Goal: Transaction & Acquisition: Download file/media

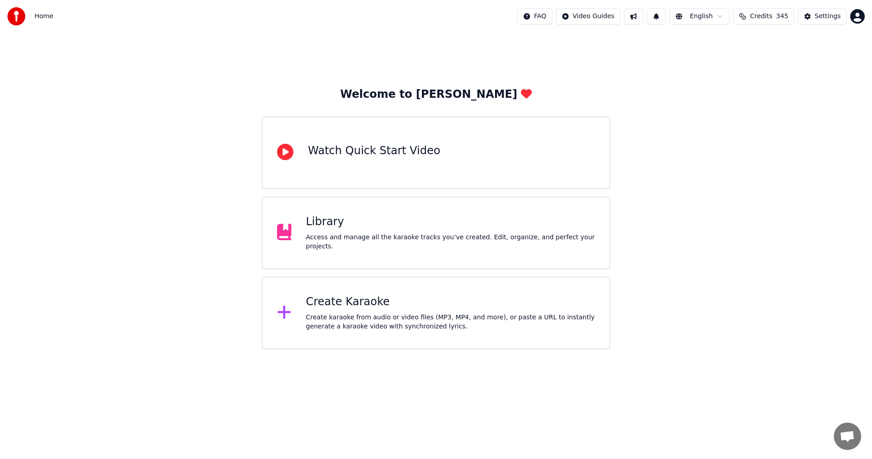
click at [678, 158] on div "Welcome to Youka Watch Quick Start Video Library Access and manage all the kara…" at bounding box center [436, 191] width 872 height 316
click at [765, 22] on button "Credits 345" at bounding box center [763, 16] width 61 height 16
click at [776, 118] on button "Refresh" at bounding box center [769, 126] width 47 height 16
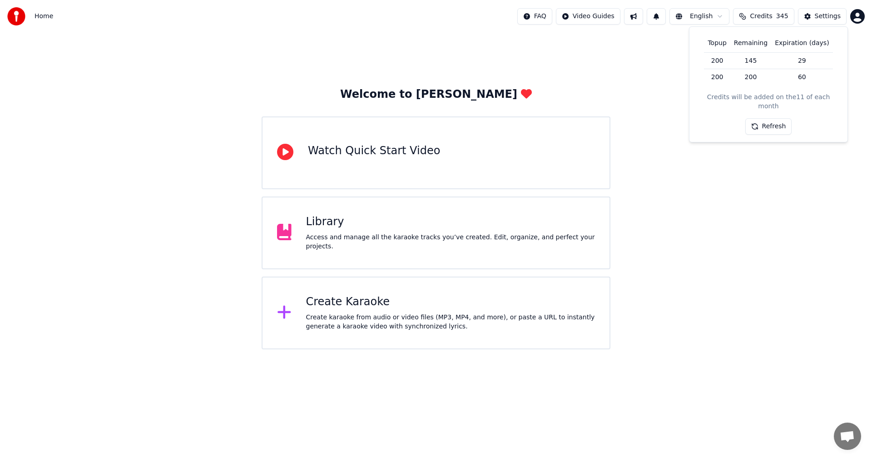
click at [776, 118] on button "Refresh" at bounding box center [769, 126] width 47 height 16
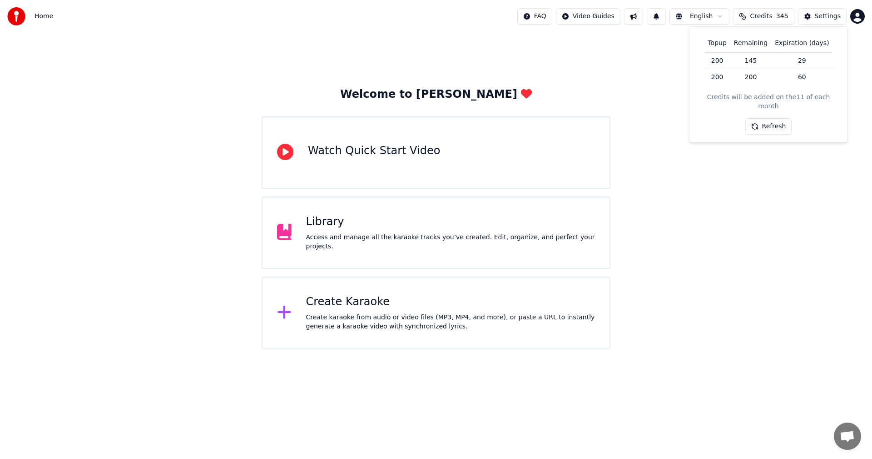
click at [853, 20] on html "Home FAQ Video Guides English Credits 345 Settings Welcome to Youka Watch Quick…" at bounding box center [436, 174] width 872 height 349
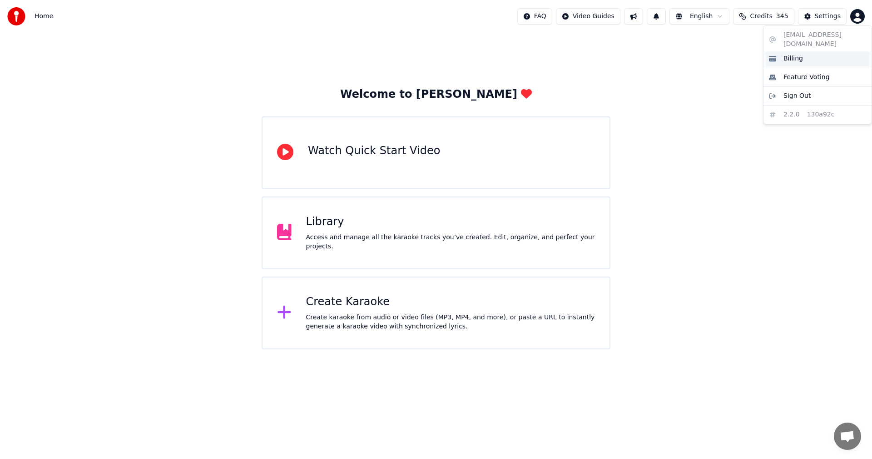
click at [830, 51] on div "Billing" at bounding box center [818, 58] width 105 height 15
click at [439, 294] on div "Create Karaoke" at bounding box center [450, 301] width 289 height 15
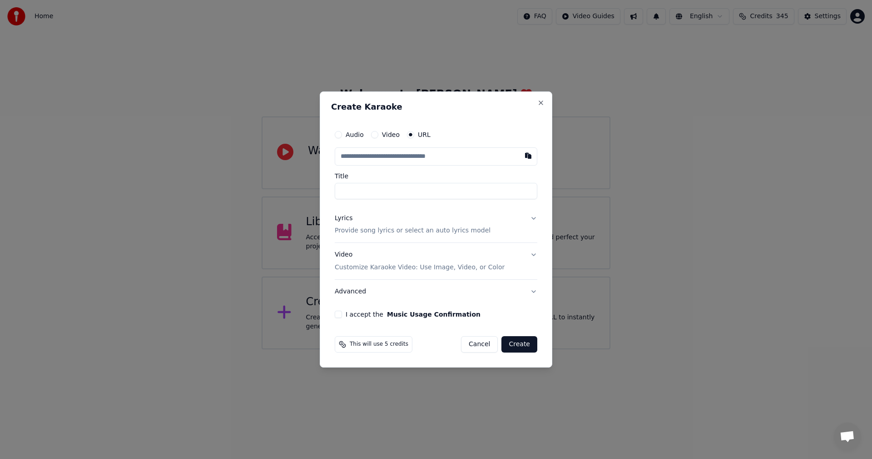
click at [463, 150] on input "text" at bounding box center [436, 156] width 203 height 18
paste input "**********"
type input "**********"
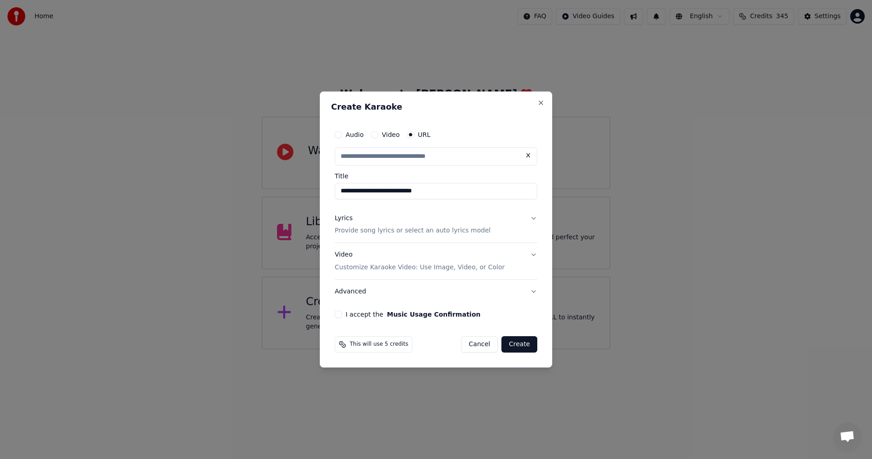
click at [343, 218] on div "Lyrics" at bounding box center [344, 218] width 18 height 9
type input "**********"
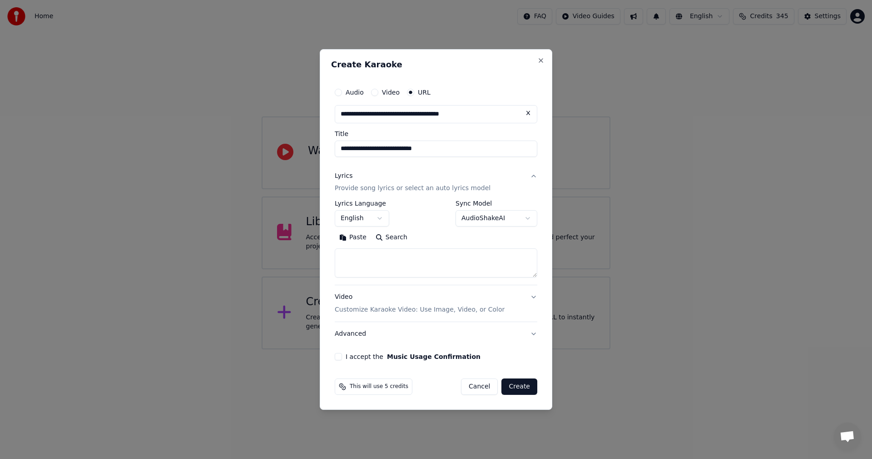
click at [380, 214] on button "English" at bounding box center [362, 218] width 55 height 16
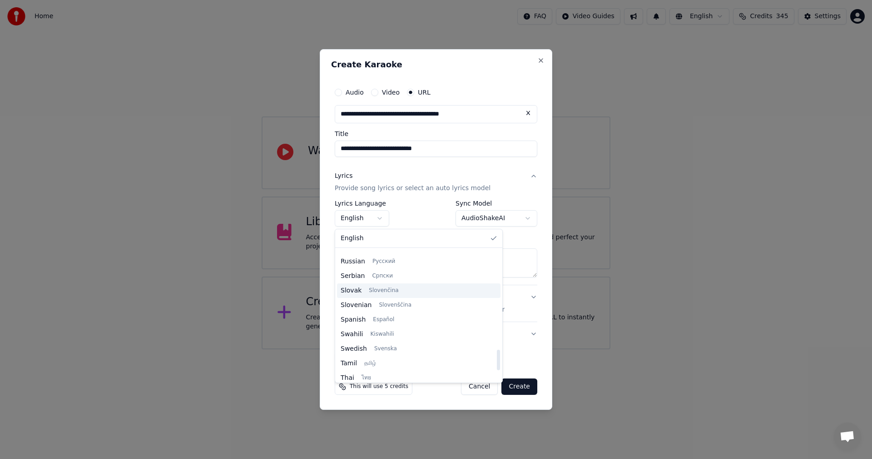
scroll to position [636, 0]
select select "**"
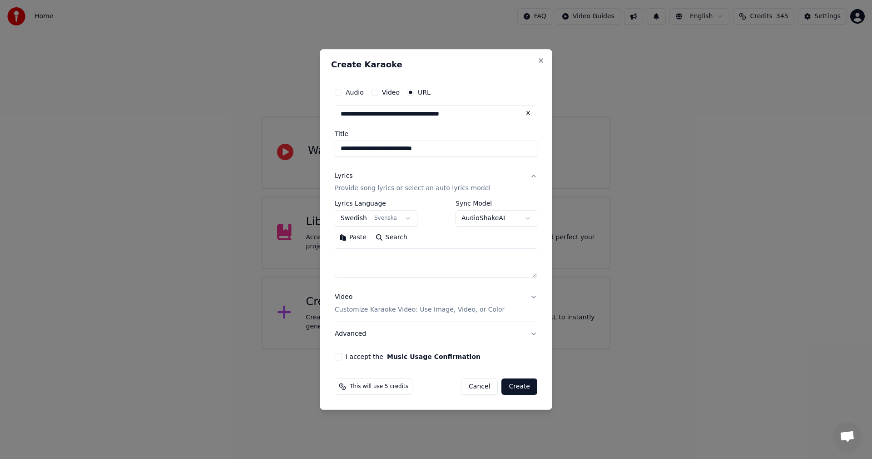
click at [488, 259] on textarea at bounding box center [436, 263] width 203 height 29
paste textarea "**********"
click at [426, 254] on textarea at bounding box center [436, 263] width 203 height 29
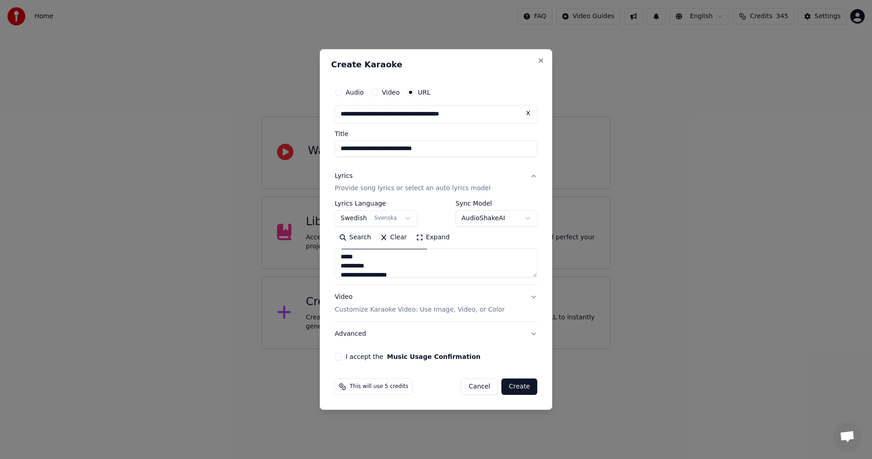
click at [438, 256] on textarea at bounding box center [436, 263] width 203 height 29
click at [424, 251] on textarea at bounding box center [436, 263] width 203 height 29
click at [432, 264] on textarea at bounding box center [436, 263] width 203 height 29
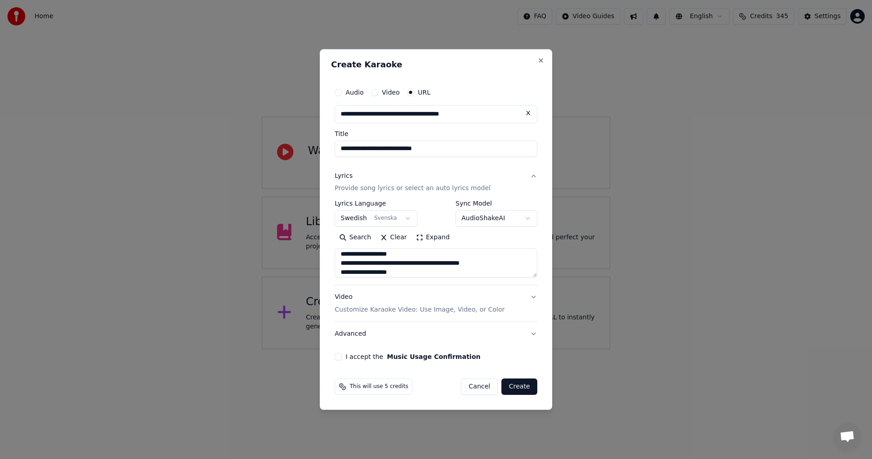
scroll to position [460, 0]
click at [508, 269] on textarea at bounding box center [436, 263] width 203 height 29
click at [343, 269] on textarea at bounding box center [436, 263] width 203 height 29
click at [342, 268] on textarea at bounding box center [436, 263] width 203 height 29
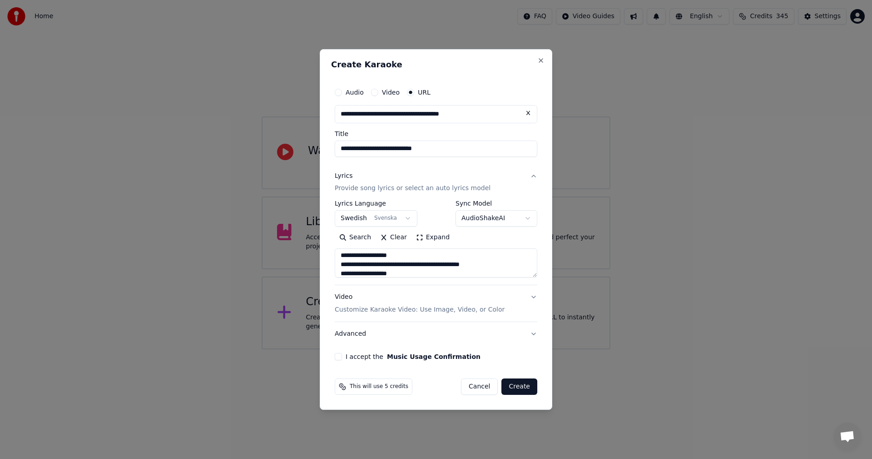
scroll to position [443, 0]
click at [432, 258] on textarea at bounding box center [436, 263] width 203 height 29
drag, startPoint x: 339, startPoint y: 259, endPoint x: 531, endPoint y: 299, distance: 195.9
click at [523, 299] on div "**********" at bounding box center [436, 255] width 203 height 182
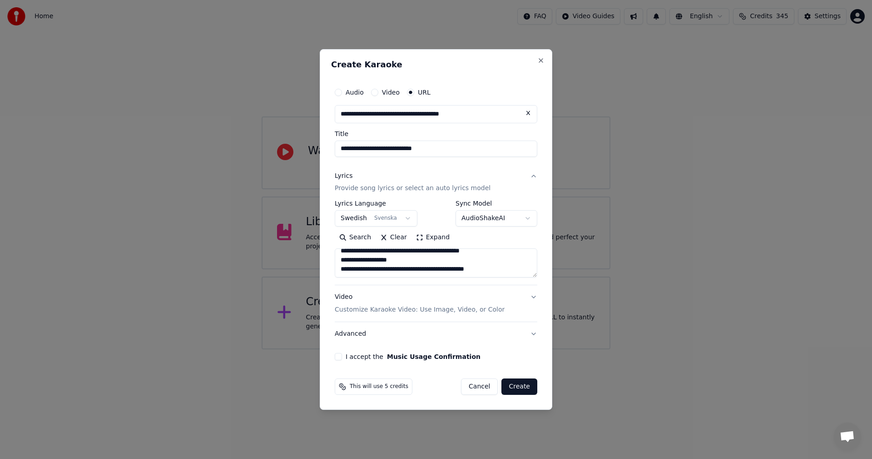
click at [502, 265] on textarea at bounding box center [436, 263] width 203 height 29
paste textarea "**********"
type textarea "**********"
drag, startPoint x: 340, startPoint y: 358, endPoint x: 346, endPoint y: 360, distance: 5.7
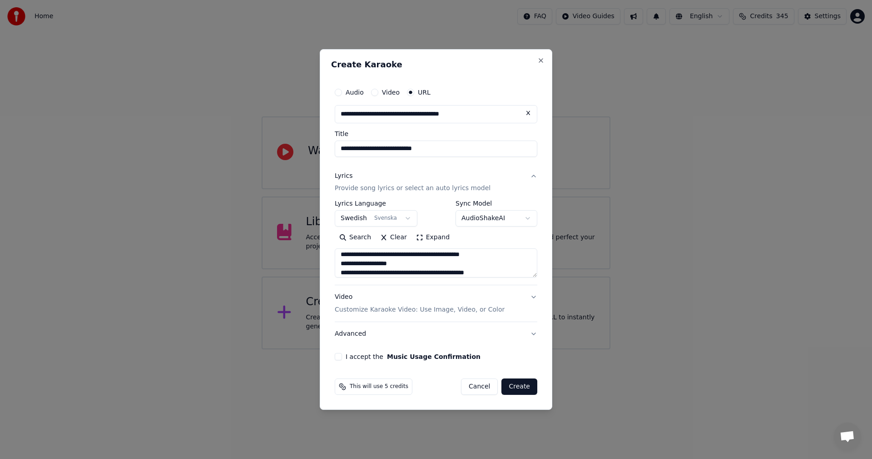
click at [340, 358] on button "I accept the Music Usage Confirmation" at bounding box center [338, 356] width 7 height 7
drag, startPoint x: 523, startPoint y: 389, endPoint x: 532, endPoint y: 393, distance: 9.4
click at [523, 389] on button "Create" at bounding box center [520, 386] width 36 height 16
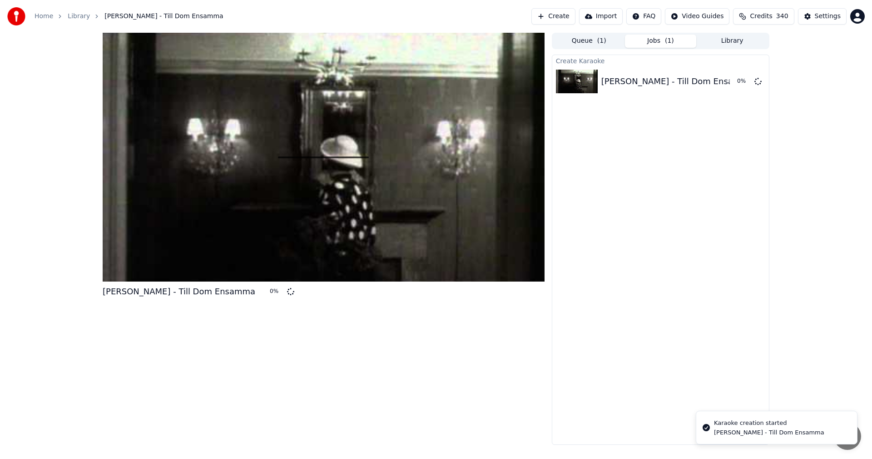
click at [731, 40] on button "Library" at bounding box center [733, 41] width 72 height 13
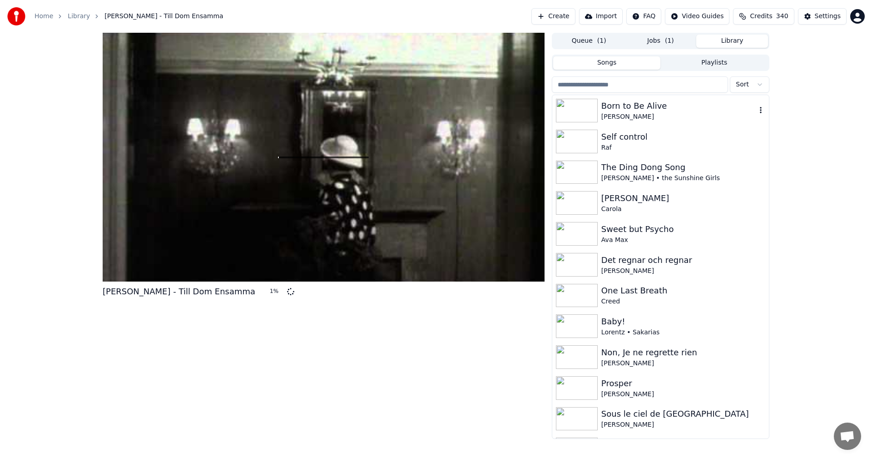
click at [670, 113] on div "[PERSON_NAME]" at bounding box center [679, 116] width 155 height 9
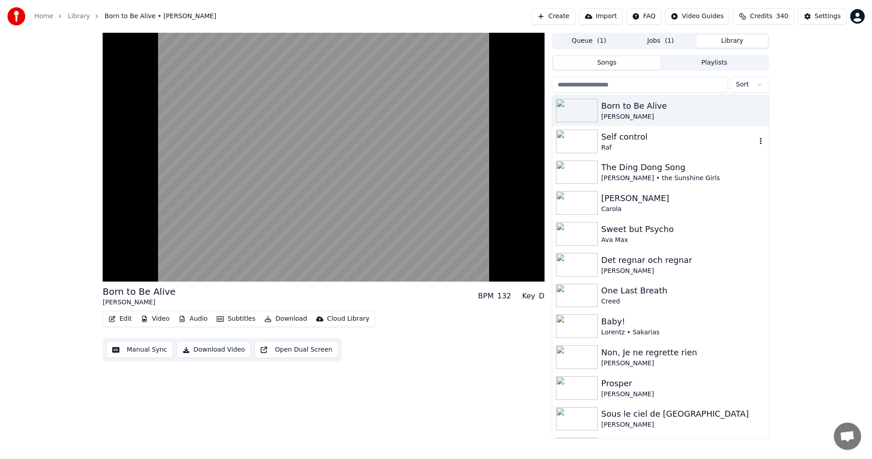
click at [678, 146] on div "Raf" at bounding box center [679, 147] width 155 height 9
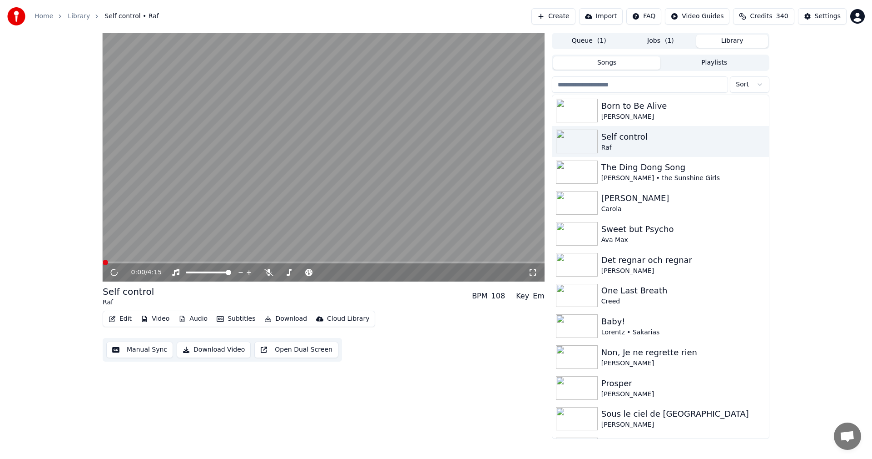
click at [154, 319] on button "Video" at bounding box center [155, 318] width 36 height 13
click at [115, 272] on icon at bounding box center [120, 272] width 21 height 7
click at [667, 37] on span "( 1 )" at bounding box center [669, 40] width 9 height 9
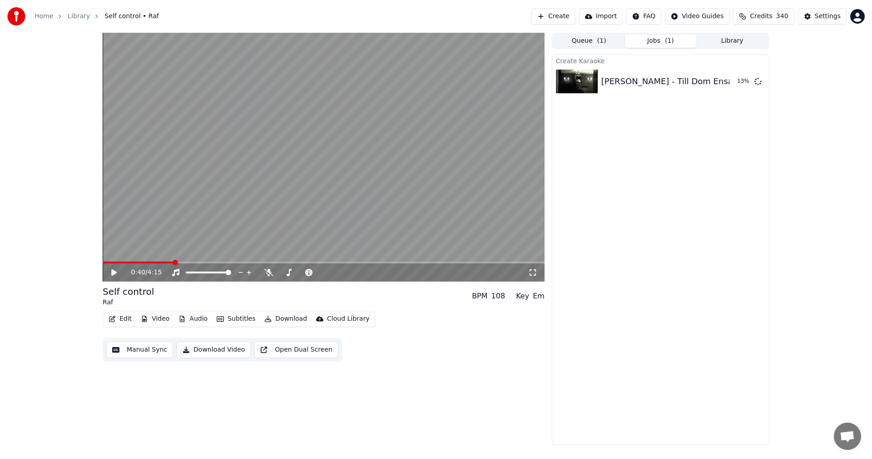
click at [771, 20] on span "Credits" at bounding box center [761, 16] width 22 height 9
click at [776, 118] on button "Refresh" at bounding box center [769, 126] width 47 height 16
click at [775, 118] on button "Refresh" at bounding box center [769, 126] width 47 height 16
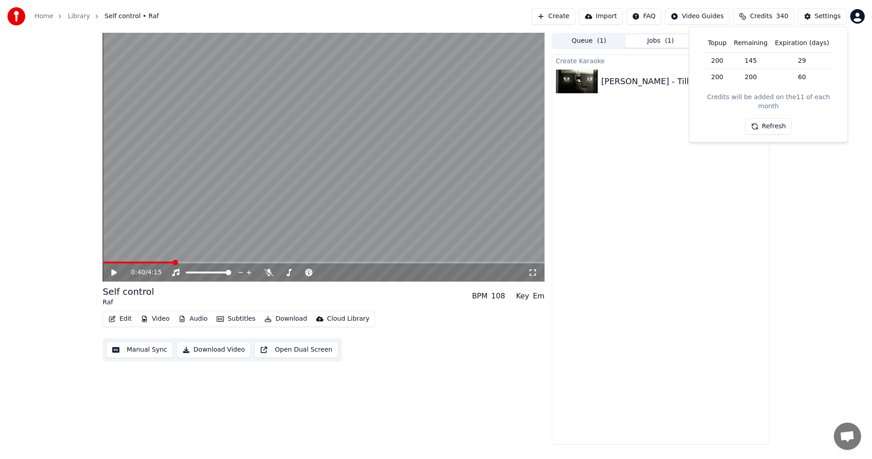
click at [793, 209] on div "0:40 / 4:15 Self control Raf BPM 108 Key Em Edit Video Audio Subtitles Download…" at bounding box center [436, 239] width 872 height 412
click at [743, 83] on button "Play" at bounding box center [737, 81] width 29 height 16
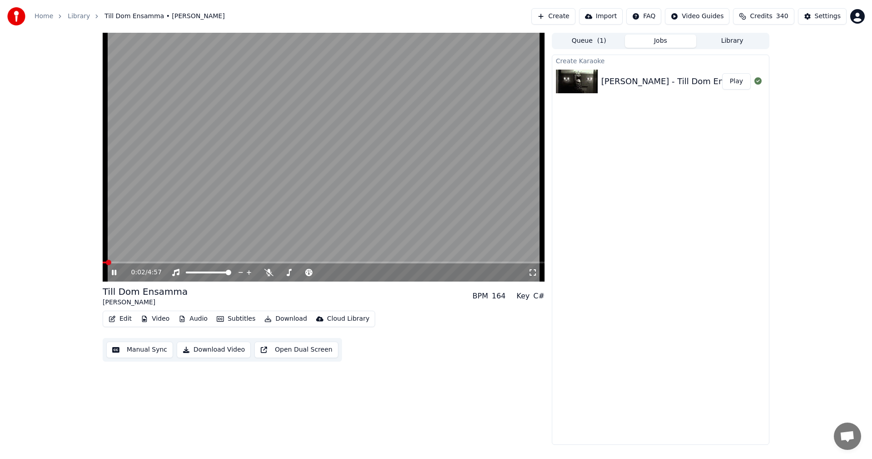
click at [149, 319] on button "Video" at bounding box center [155, 318] width 36 height 13
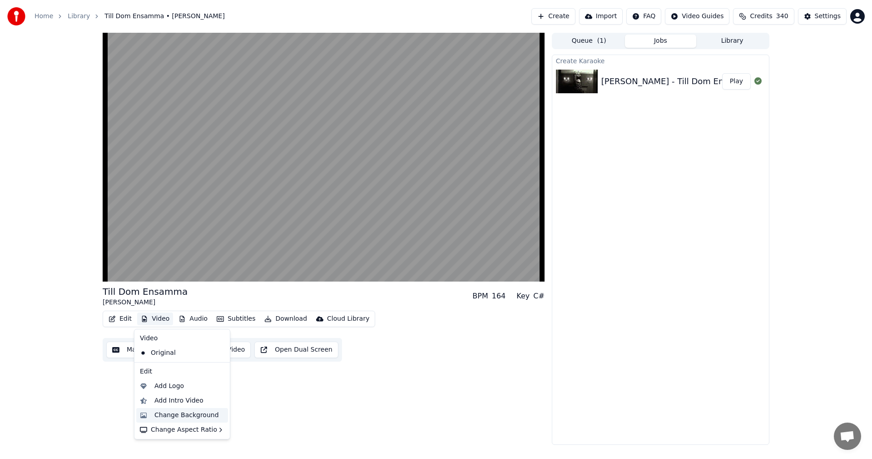
click at [207, 417] on div "Change Background" at bounding box center [186, 414] width 65 height 9
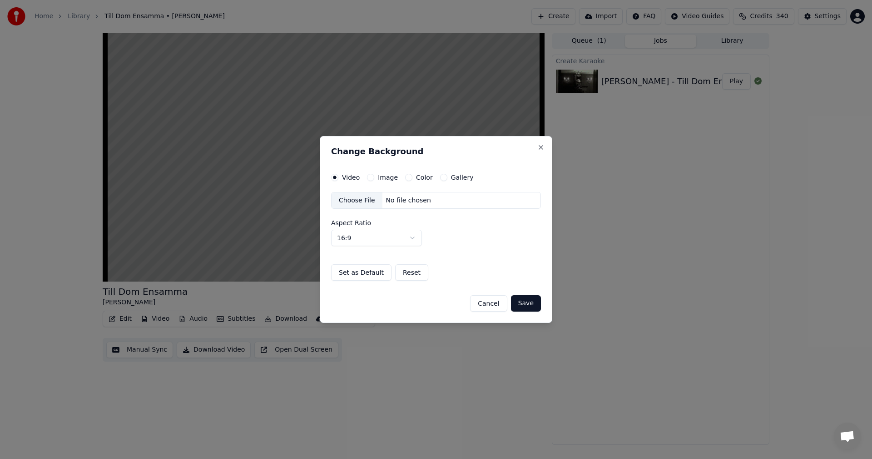
click at [408, 176] on button "Color" at bounding box center [408, 177] width 7 height 7
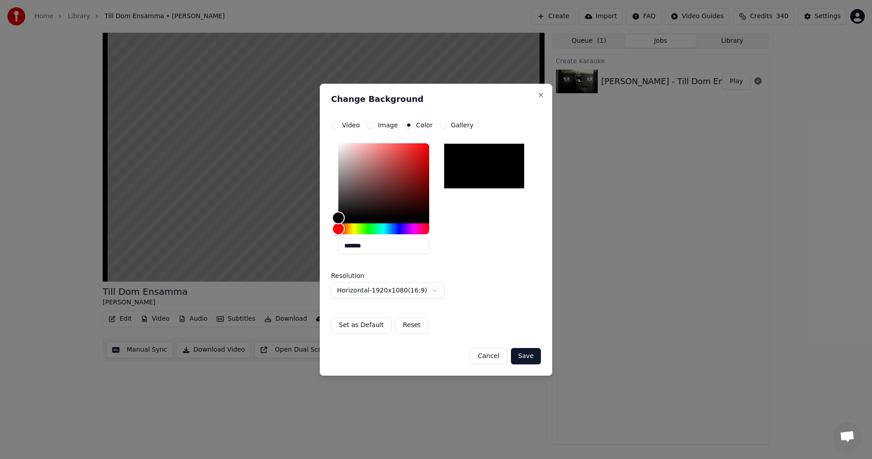
click at [537, 360] on button "Save" at bounding box center [526, 356] width 30 height 16
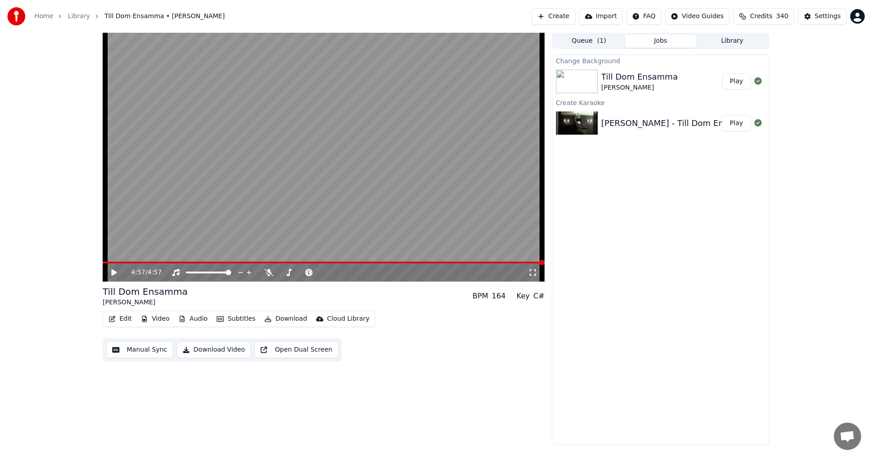
click at [115, 317] on icon "button" at bounding box center [112, 318] width 6 height 6
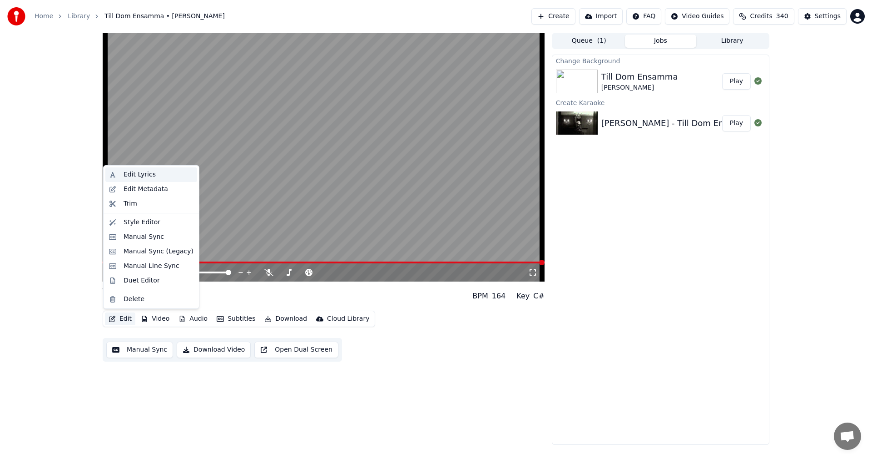
click at [158, 170] on div "Edit Lyrics" at bounding box center [159, 174] width 70 height 9
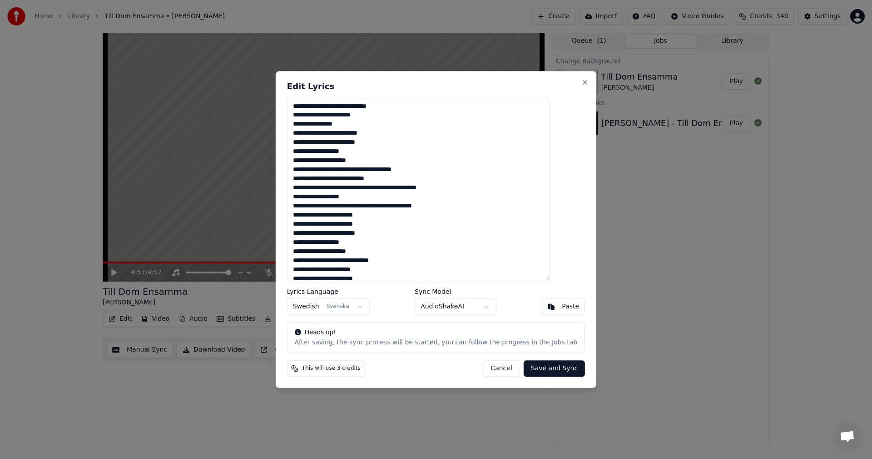
drag, startPoint x: 567, startPoint y: 145, endPoint x: 566, endPoint y: 160, distance: 15.5
click at [550, 160] on textarea at bounding box center [418, 190] width 263 height 184
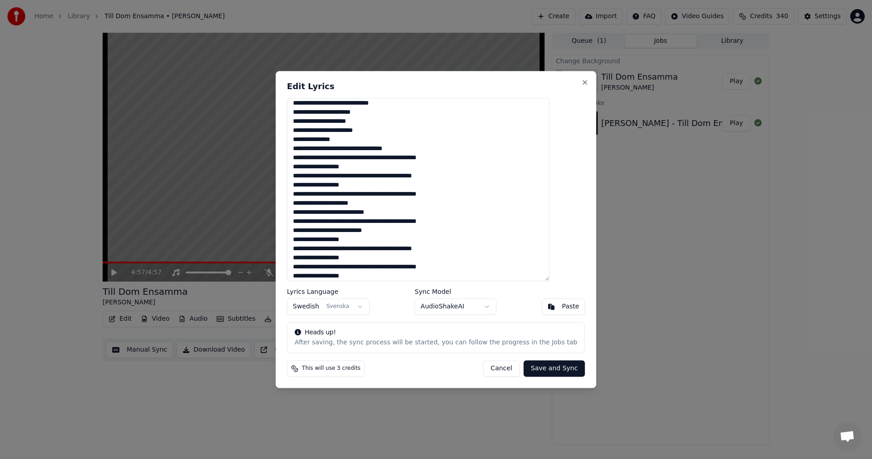
scroll to position [306, 0]
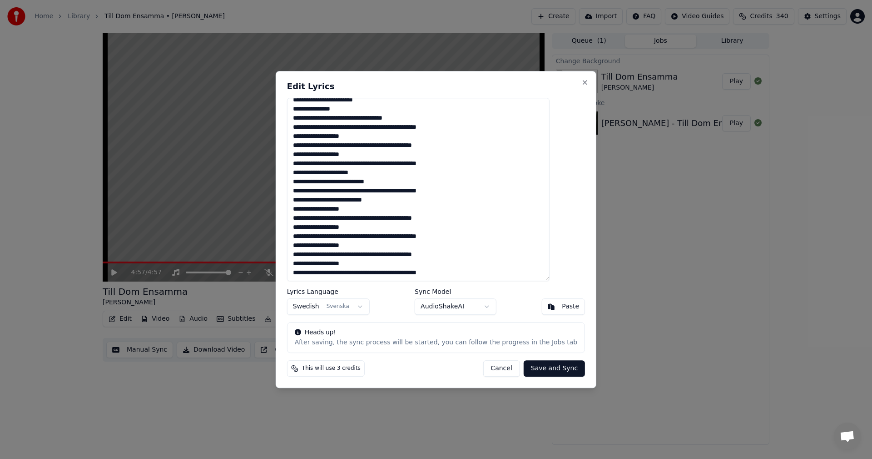
drag, startPoint x: 410, startPoint y: 269, endPoint x: 298, endPoint y: 267, distance: 112.3
click at [298, 267] on div "Edit Lyrics Lyrics Language Swedish Svenska Sync Model AudioShakeAI Paste Heads…" at bounding box center [436, 229] width 321 height 317
click at [503, 369] on button "Cancel" at bounding box center [501, 368] width 37 height 16
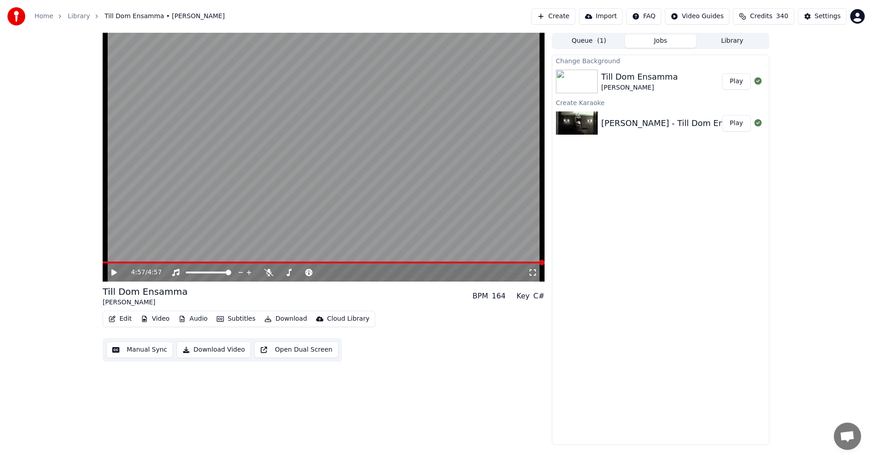
click at [621, 79] on div "Till Dom Ensamma" at bounding box center [640, 76] width 77 height 13
click at [736, 80] on button "Play" at bounding box center [737, 81] width 29 height 16
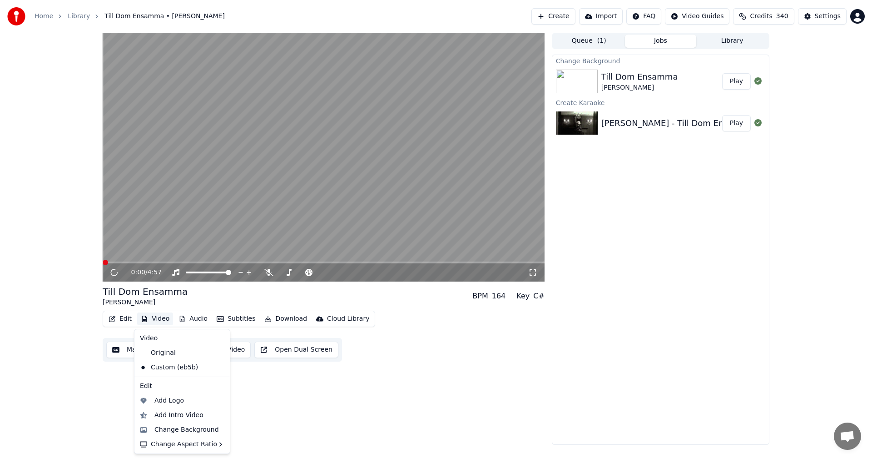
click at [161, 315] on button "Video" at bounding box center [155, 318] width 36 height 13
click at [183, 351] on div "Original" at bounding box center [175, 352] width 78 height 15
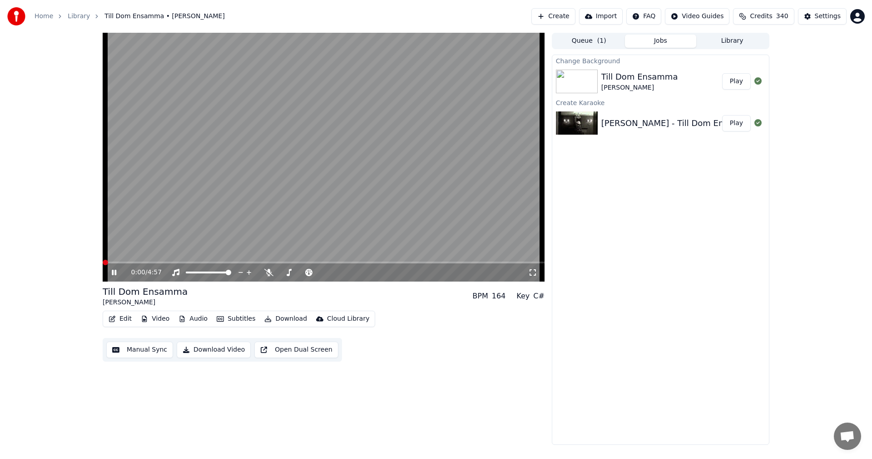
click at [164, 317] on button "Video" at bounding box center [155, 318] width 36 height 13
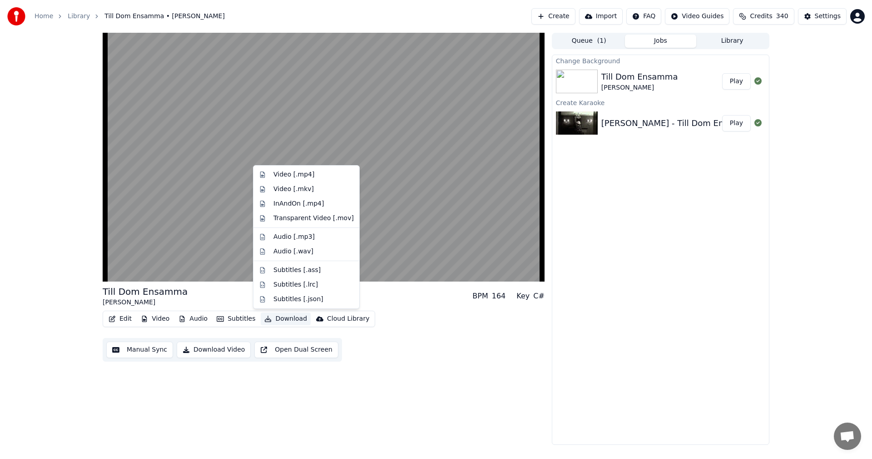
click at [275, 319] on button "Download" at bounding box center [286, 318] width 50 height 13
click at [288, 318] on button "Download" at bounding box center [286, 318] width 50 height 13
click at [322, 171] on div "Video [.mp4]" at bounding box center [314, 174] width 80 height 9
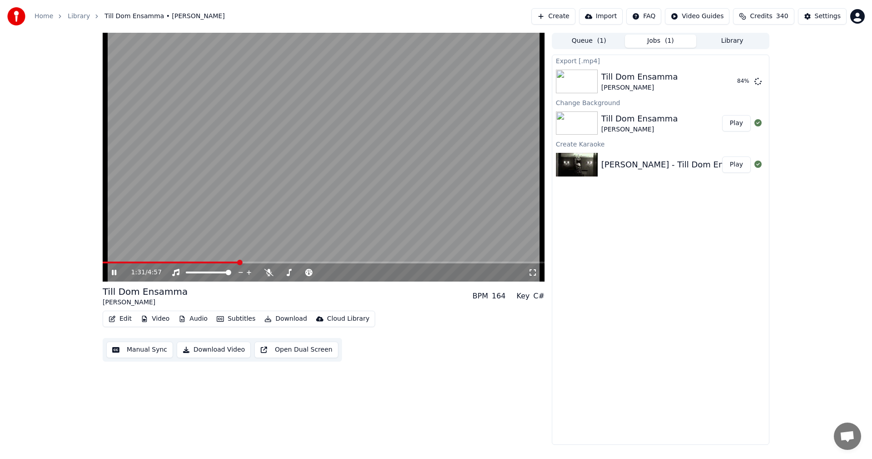
click at [150, 317] on button "Video" at bounding box center [155, 318] width 36 height 13
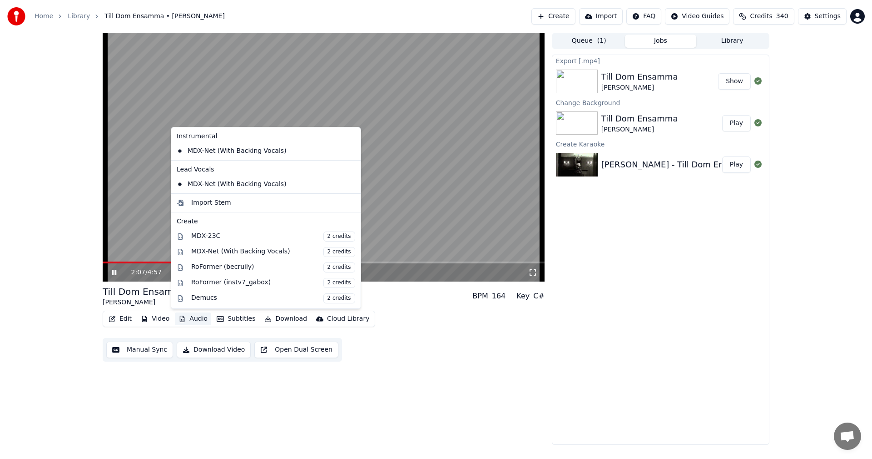
click at [112, 267] on div "2:07 / 4:57" at bounding box center [324, 272] width 442 height 18
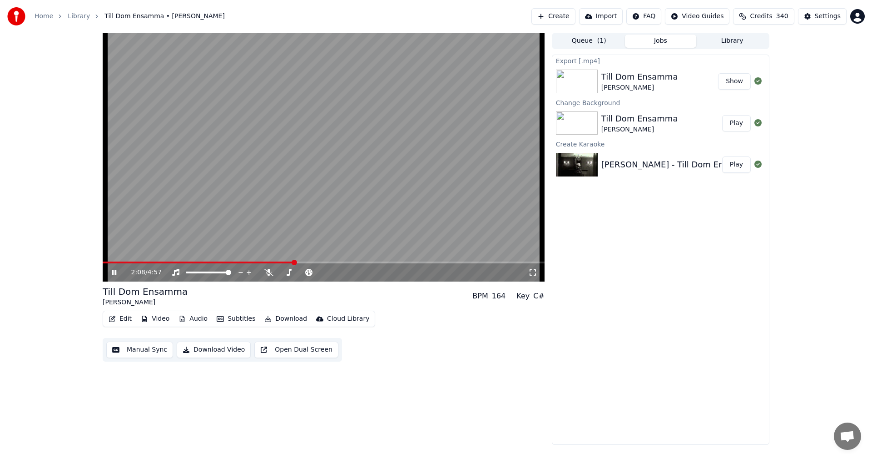
click at [114, 273] on icon at bounding box center [120, 272] width 21 height 7
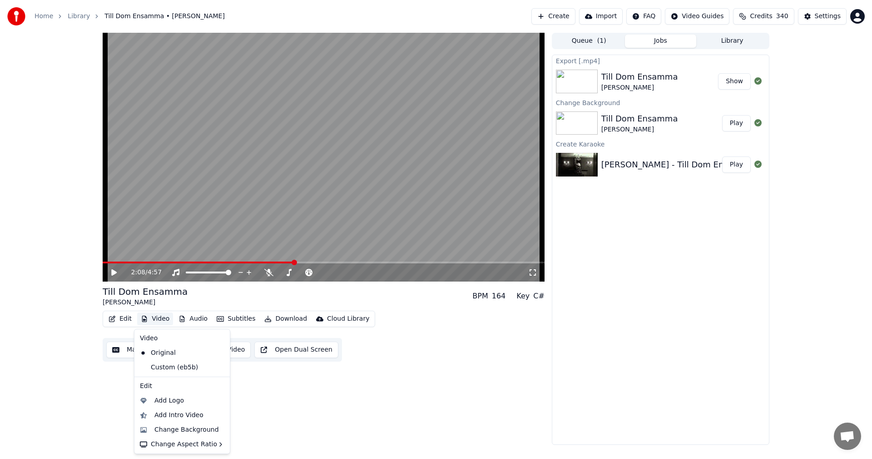
click at [159, 317] on button "Video" at bounding box center [155, 318] width 36 height 13
click at [173, 366] on div "Custom (eb5b)" at bounding box center [175, 367] width 78 height 15
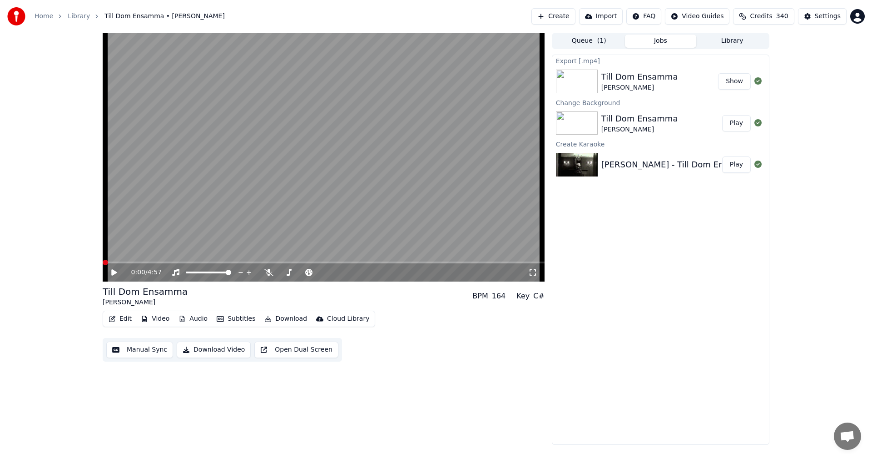
click at [292, 317] on button "Download" at bounding box center [286, 318] width 50 height 13
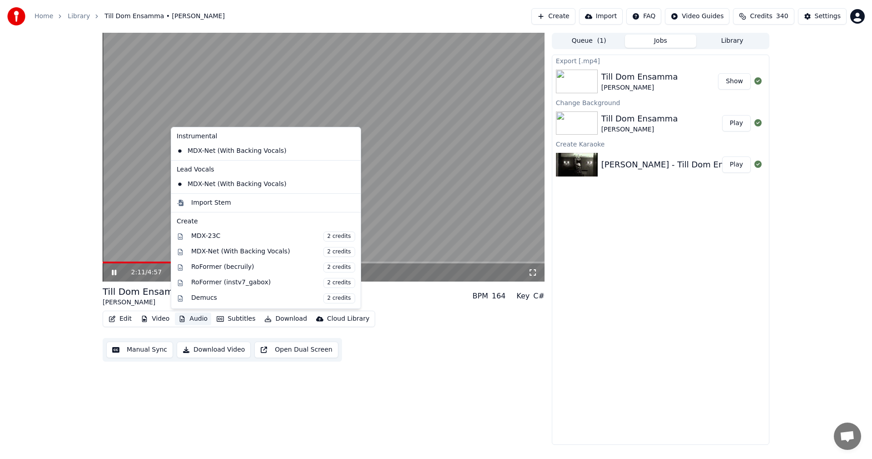
click at [116, 263] on span at bounding box center [200, 262] width 195 height 2
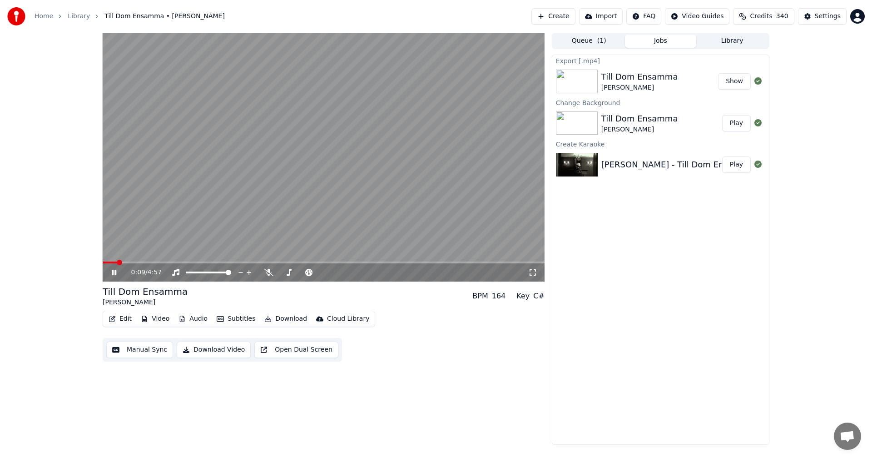
click at [114, 273] on icon at bounding box center [120, 272] width 21 height 7
click at [284, 318] on button "Download" at bounding box center [286, 318] width 50 height 13
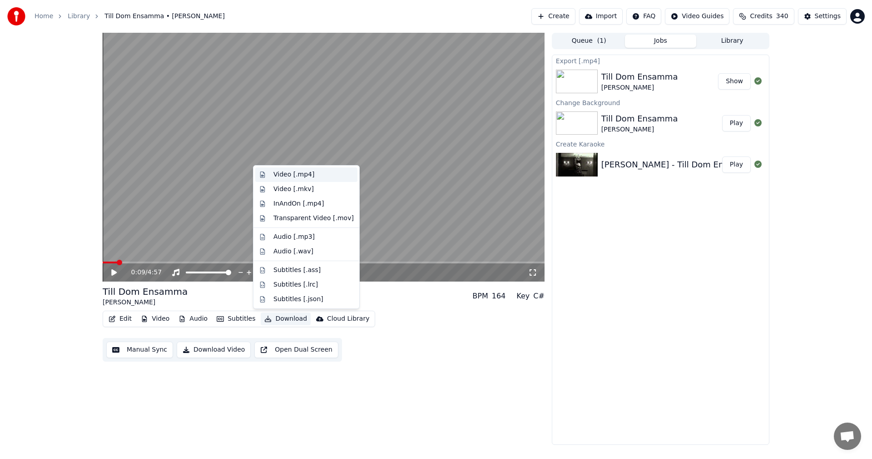
click at [327, 174] on div "Video [.mp4]" at bounding box center [314, 174] width 80 height 9
